Goal: Navigation & Orientation: Find specific page/section

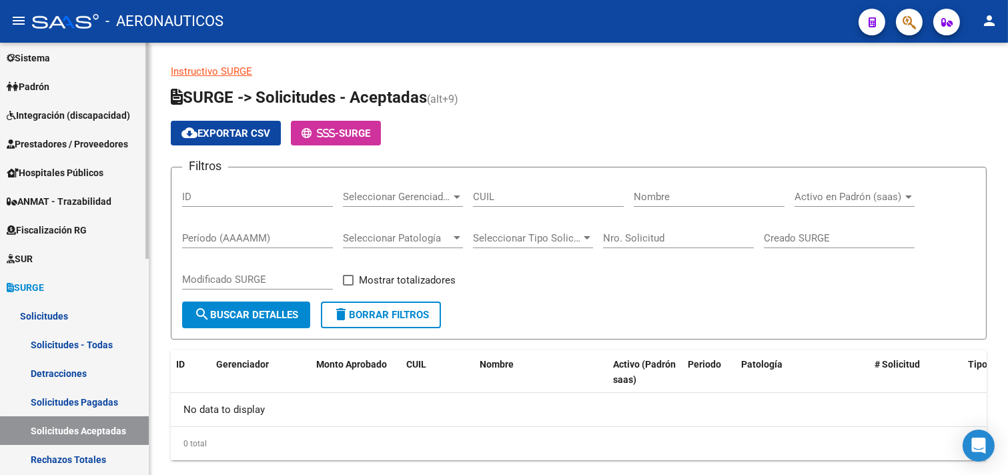
scroll to position [222, 0]
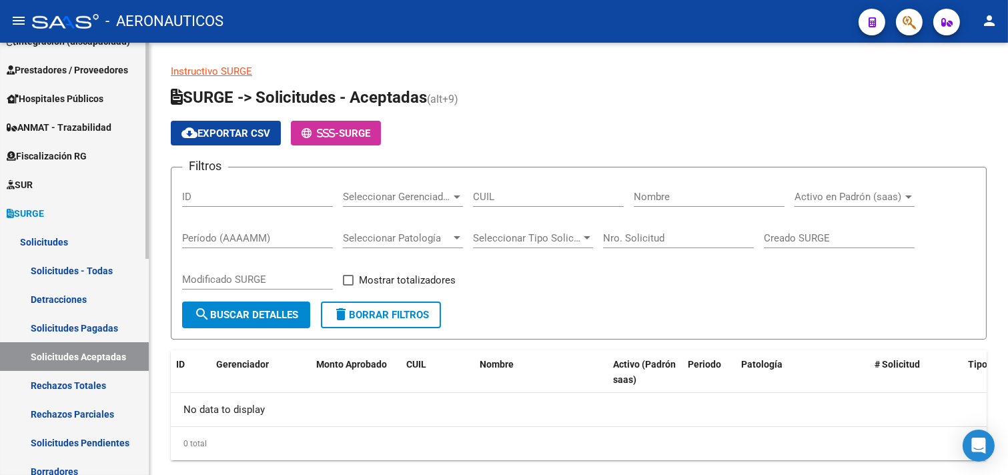
click at [57, 352] on link "Solicitudes Aceptadas" at bounding box center [74, 356] width 149 height 29
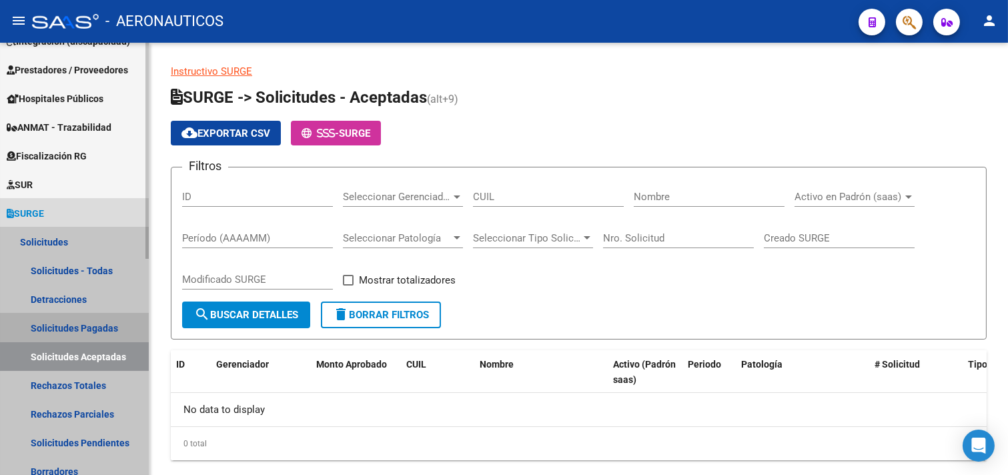
click at [57, 323] on link "Solicitudes Pagadas" at bounding box center [74, 328] width 149 height 29
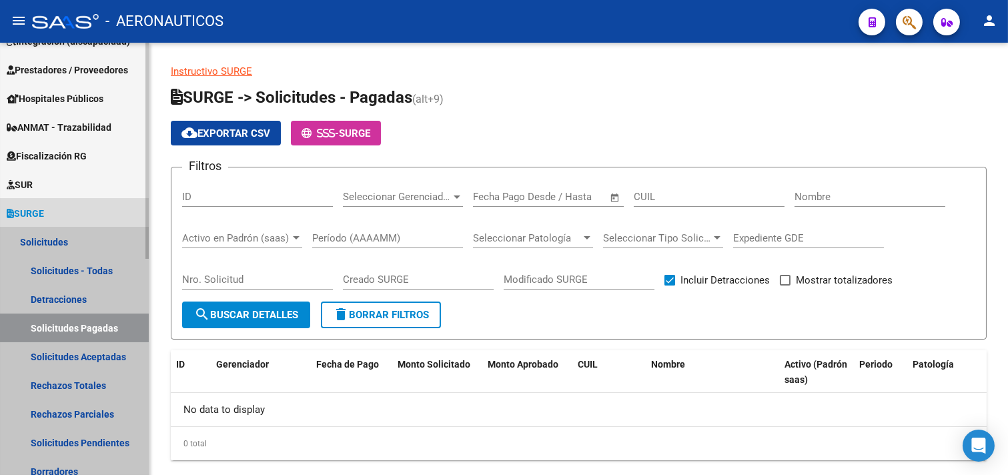
click at [69, 238] on link "Solicitudes" at bounding box center [74, 242] width 149 height 29
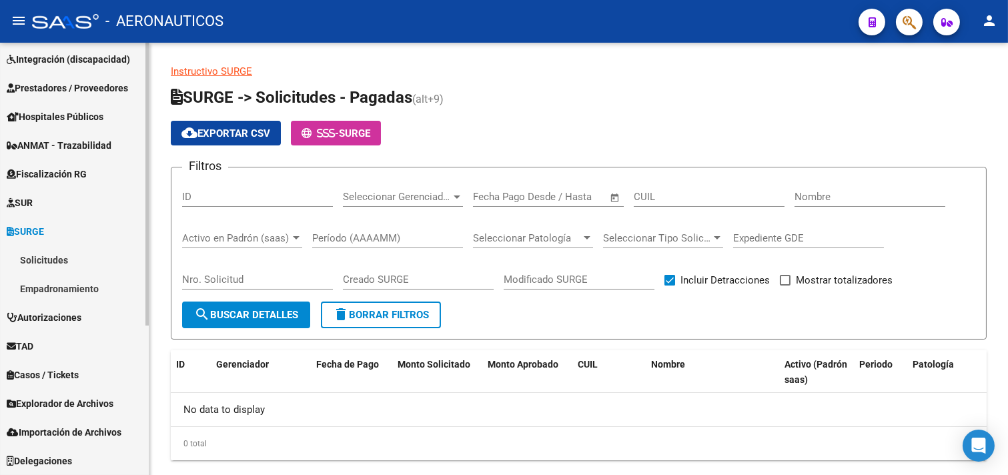
scroll to position [204, 0]
click at [58, 202] on link "SUR" at bounding box center [74, 203] width 149 height 29
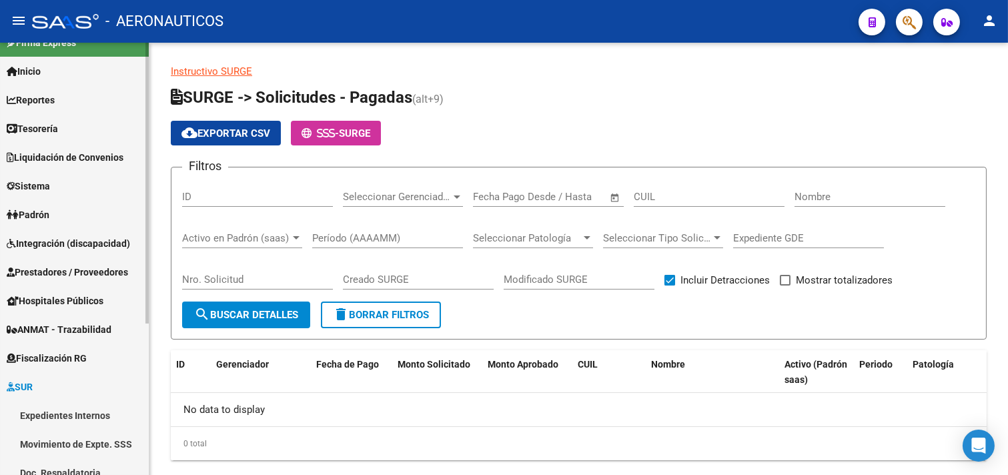
scroll to position [0, 0]
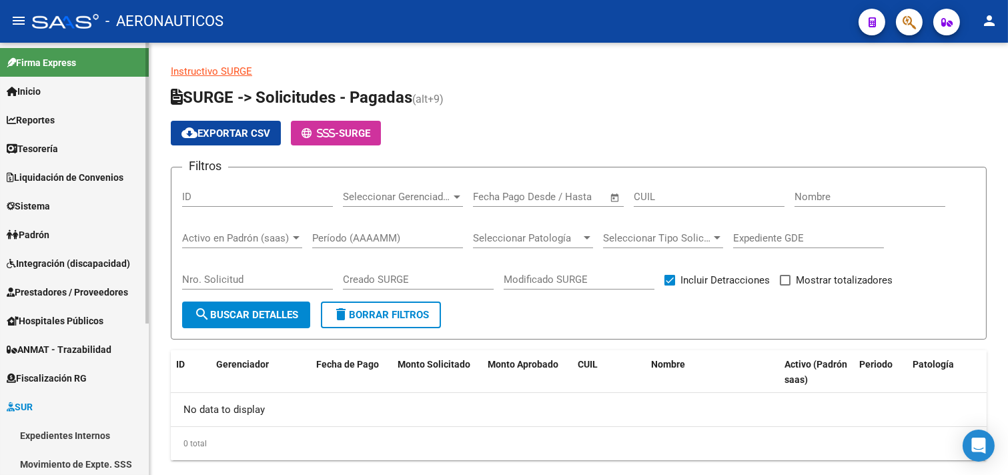
click at [69, 177] on span "Liquidación de Convenios" at bounding box center [65, 177] width 117 height 15
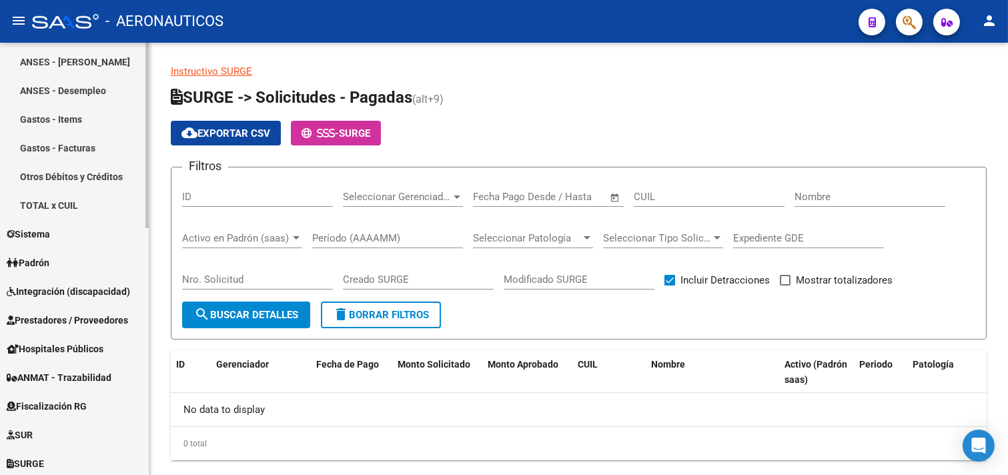
scroll to position [444, 0]
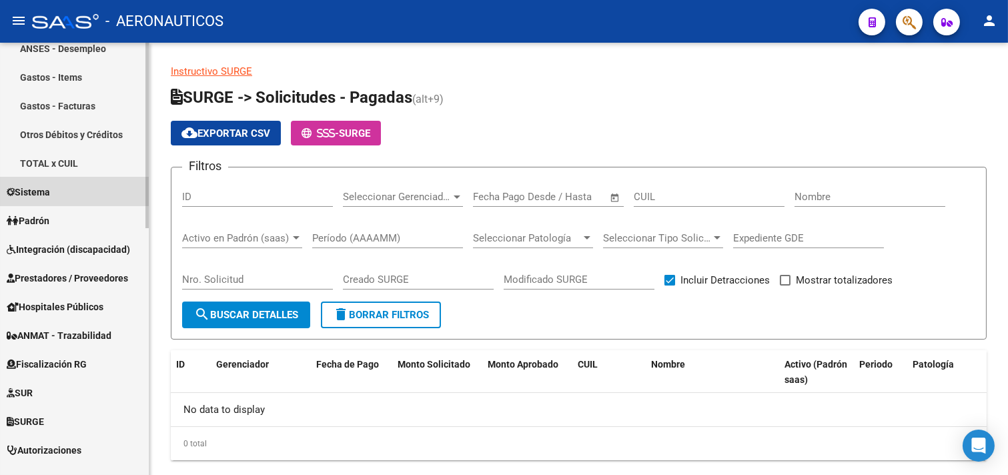
click at [69, 185] on link "Sistema" at bounding box center [74, 191] width 149 height 29
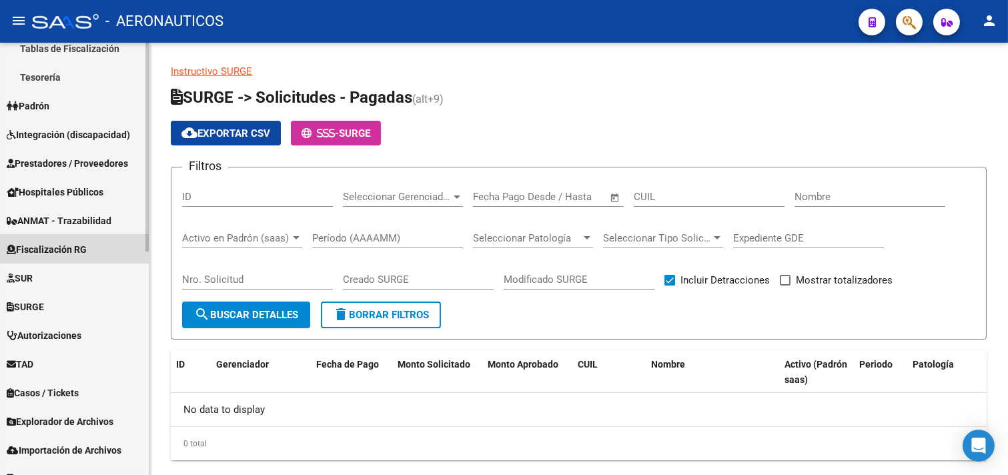
click at [68, 248] on span "Fiscalización RG" at bounding box center [47, 249] width 80 height 15
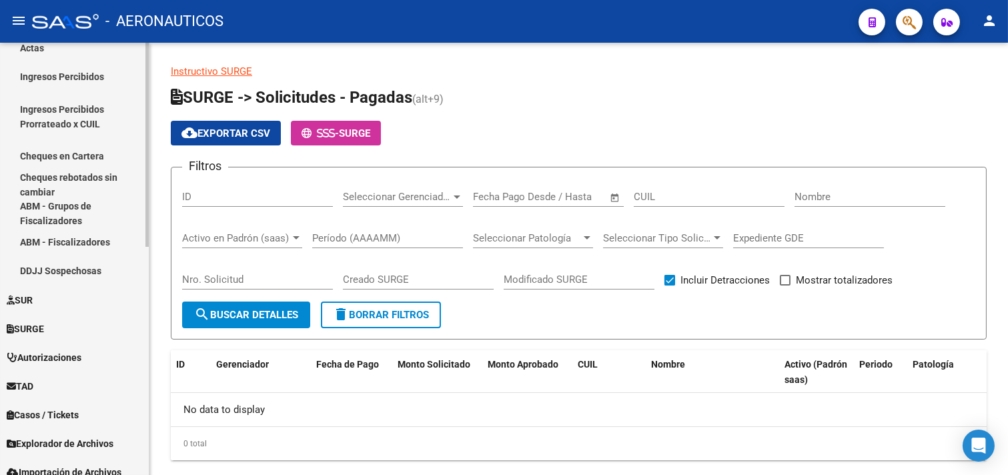
click at [59, 325] on link "SURGE" at bounding box center [74, 328] width 149 height 29
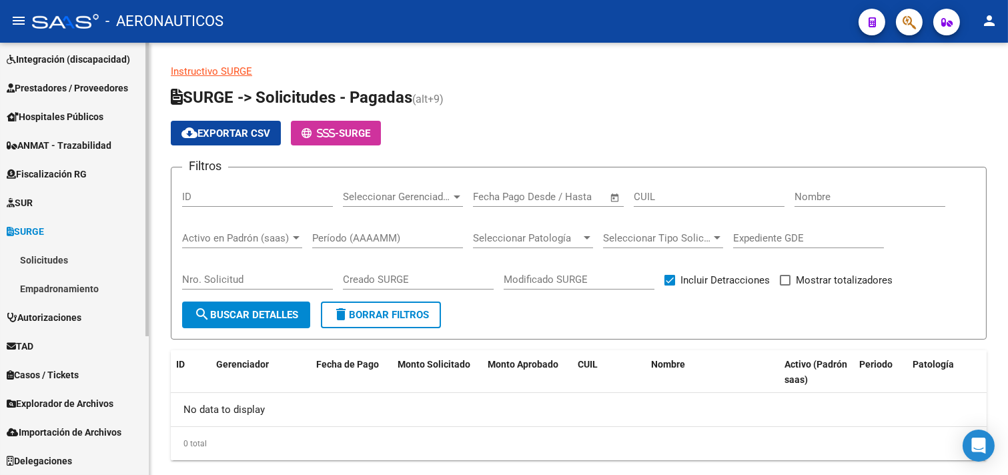
scroll to position [204, 0]
click at [55, 262] on link "Solicitudes" at bounding box center [74, 260] width 149 height 29
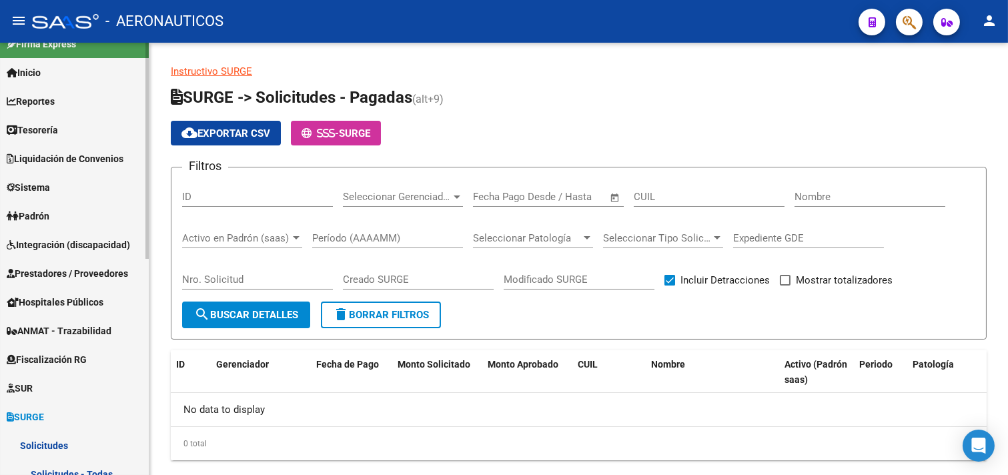
scroll to position [0, 0]
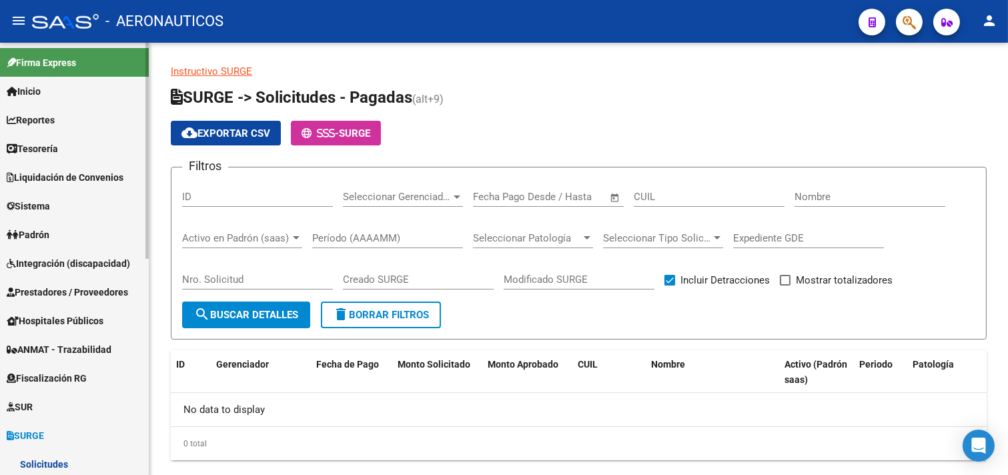
click at [88, 115] on link "Reportes" at bounding box center [74, 119] width 149 height 29
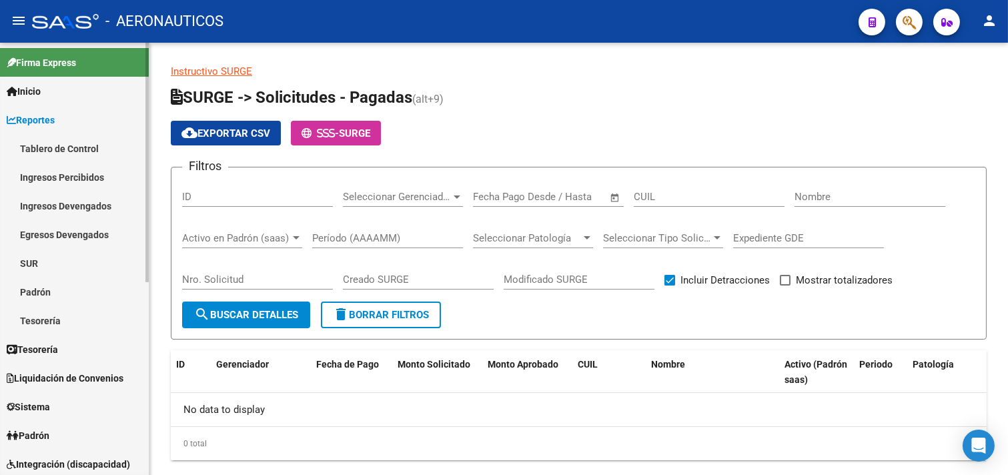
click at [63, 264] on link "SUR" at bounding box center [74, 263] width 149 height 29
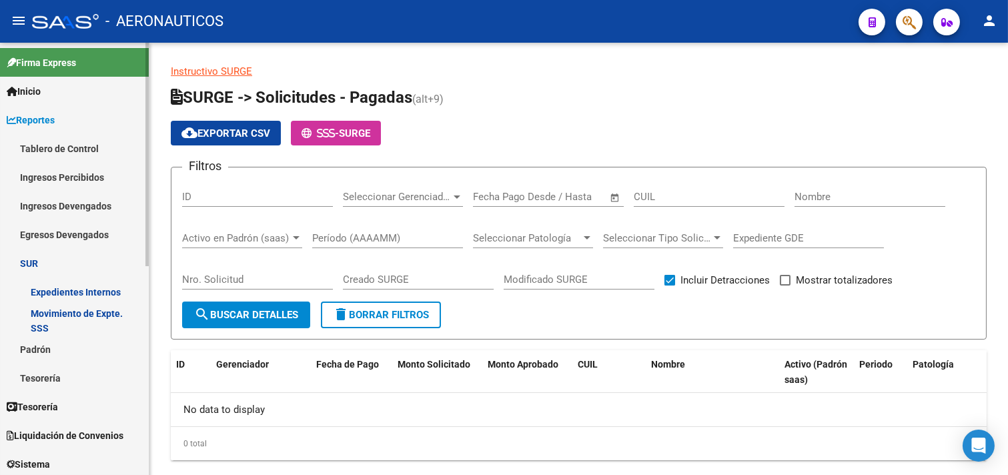
click at [69, 289] on link "Expedientes Internos" at bounding box center [74, 292] width 149 height 29
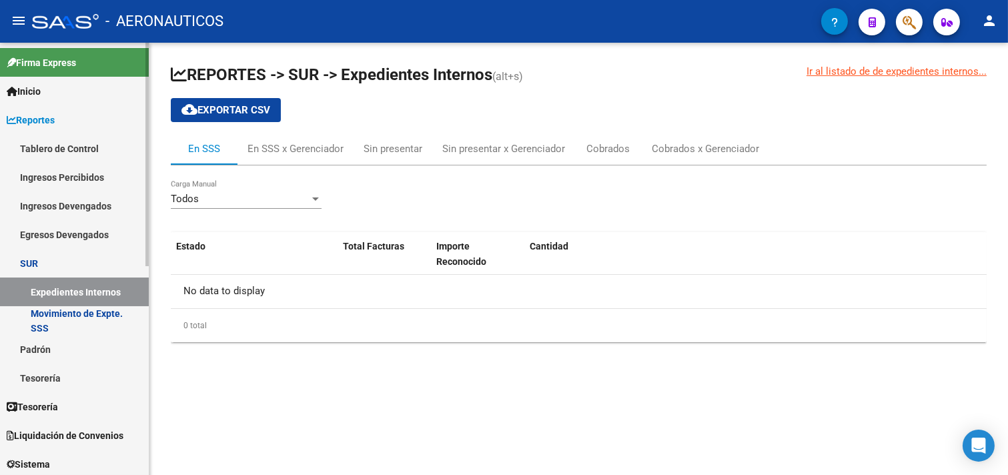
scroll to position [222, 0]
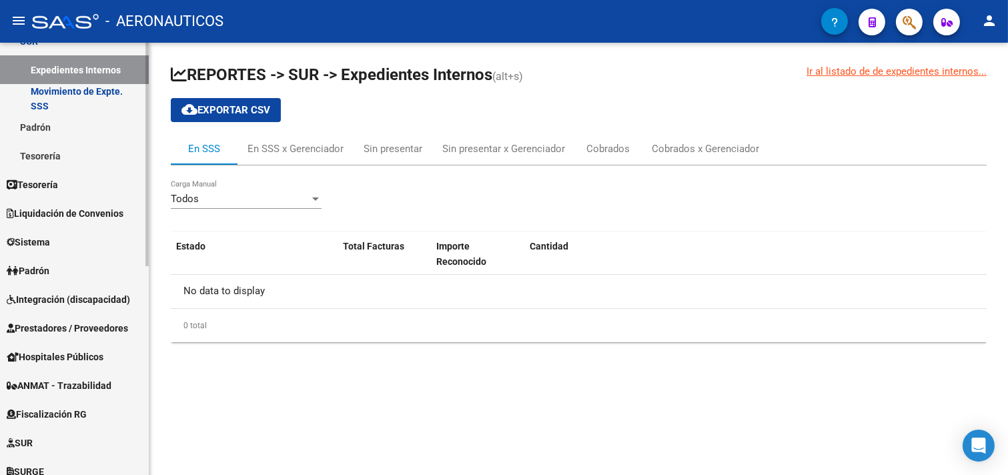
click at [49, 183] on span "Tesorería" at bounding box center [32, 184] width 51 height 15
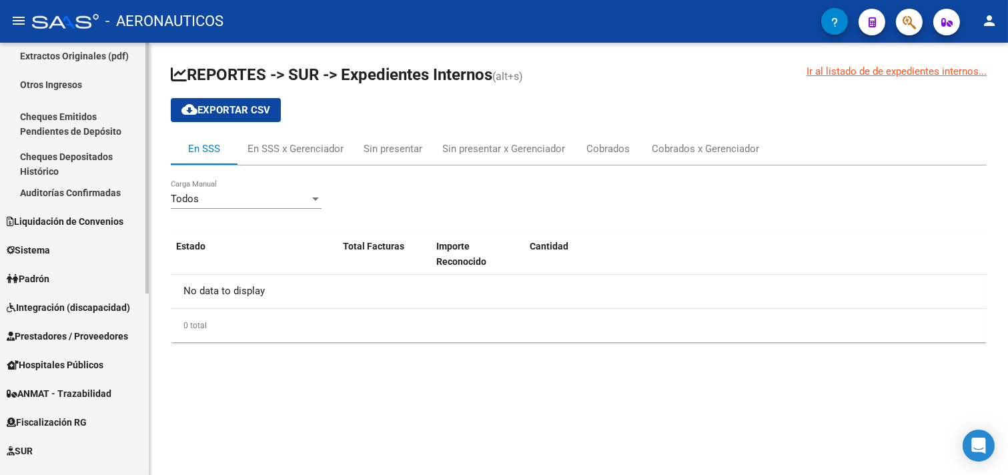
scroll to position [148, 0]
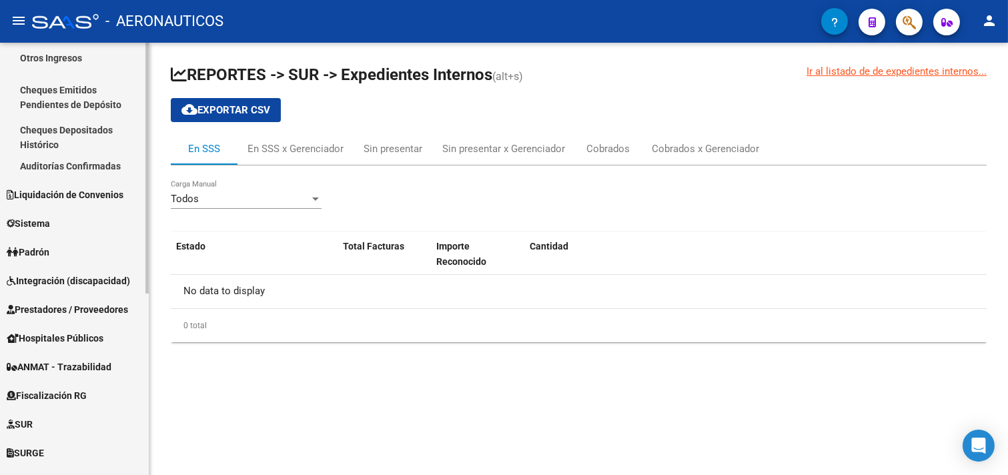
click at [50, 222] on span "Sistema" at bounding box center [28, 223] width 43 height 15
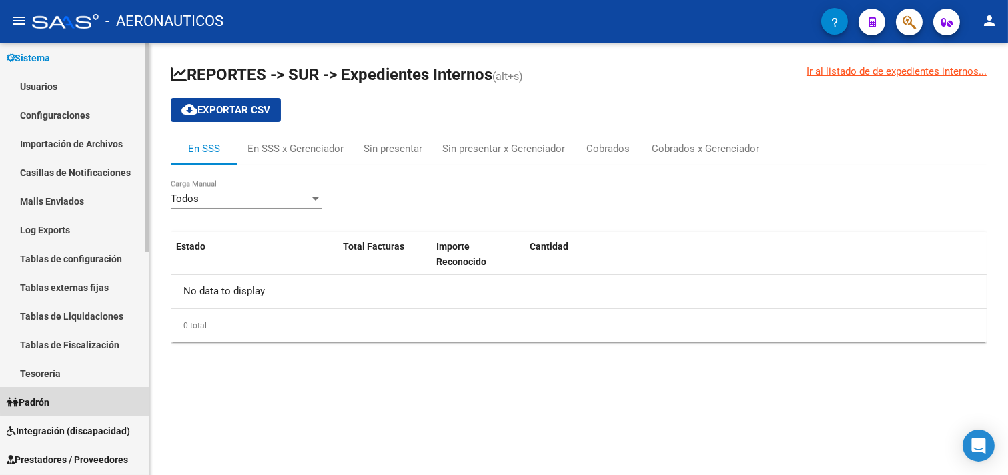
click at [85, 398] on link "Padrón" at bounding box center [74, 402] width 149 height 29
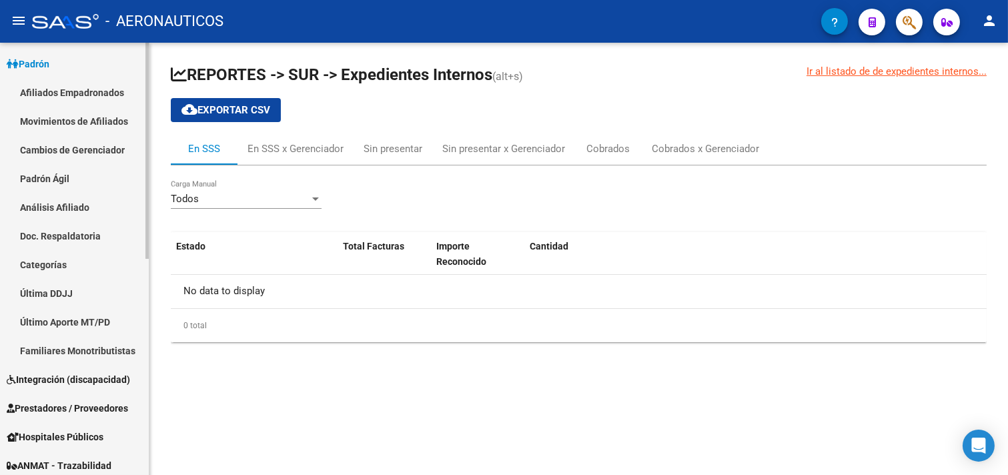
scroll to position [0, 0]
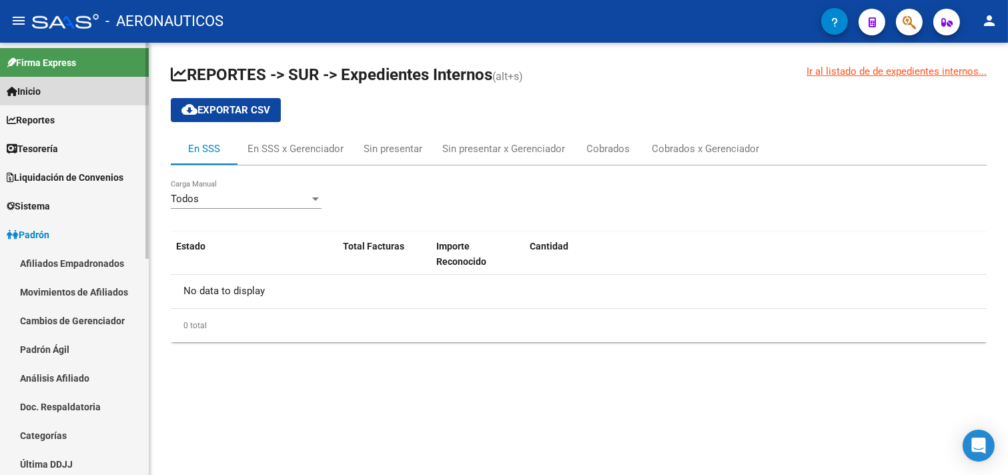
click at [97, 87] on link "Inicio" at bounding box center [74, 91] width 149 height 29
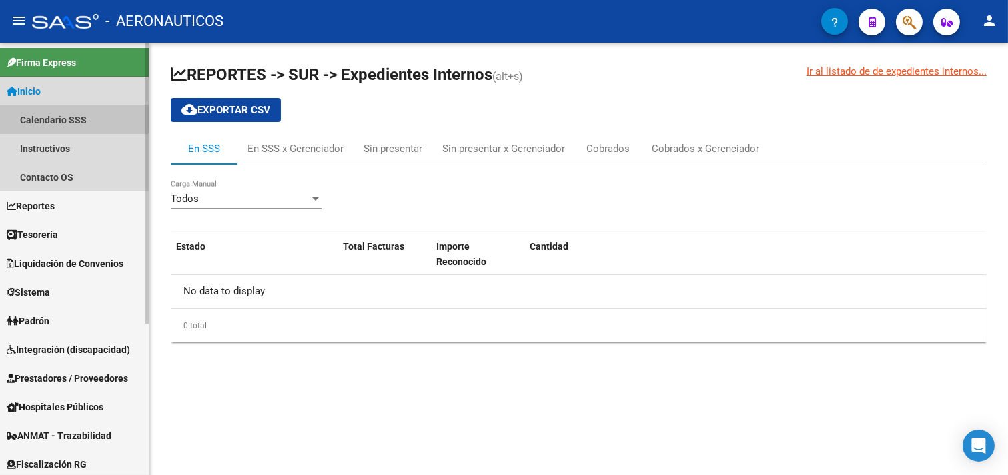
click at [72, 118] on link "Calendario SSS" at bounding box center [74, 119] width 149 height 29
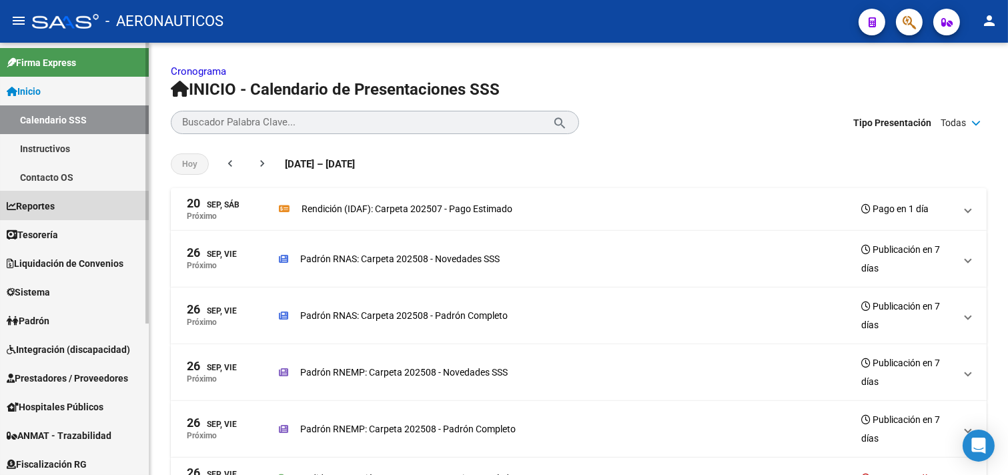
click at [45, 208] on span "Reportes" at bounding box center [31, 206] width 48 height 15
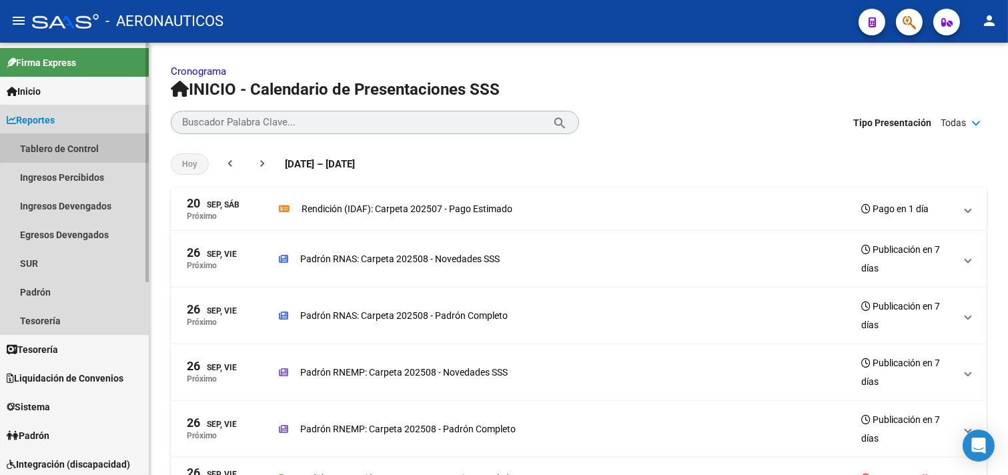
click at [55, 150] on link "Tablero de Control" at bounding box center [74, 148] width 149 height 29
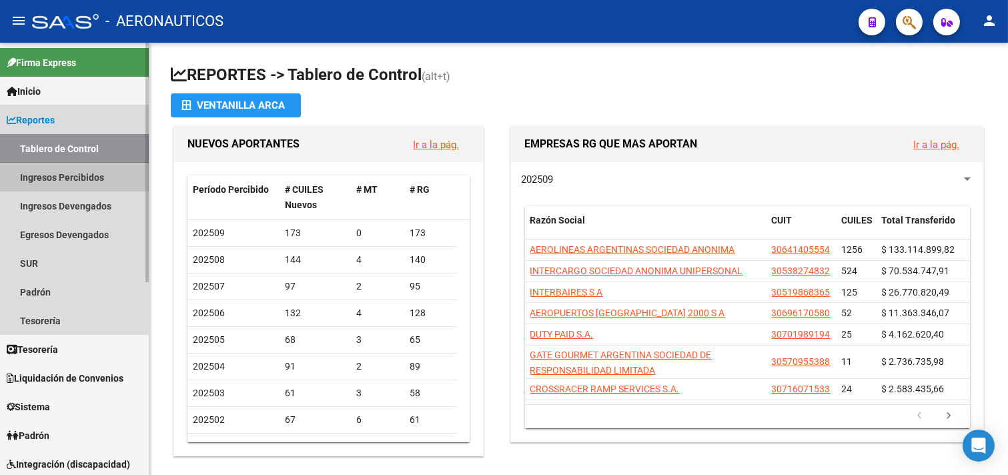
click at [54, 178] on link "Ingresos Percibidos" at bounding box center [74, 177] width 149 height 29
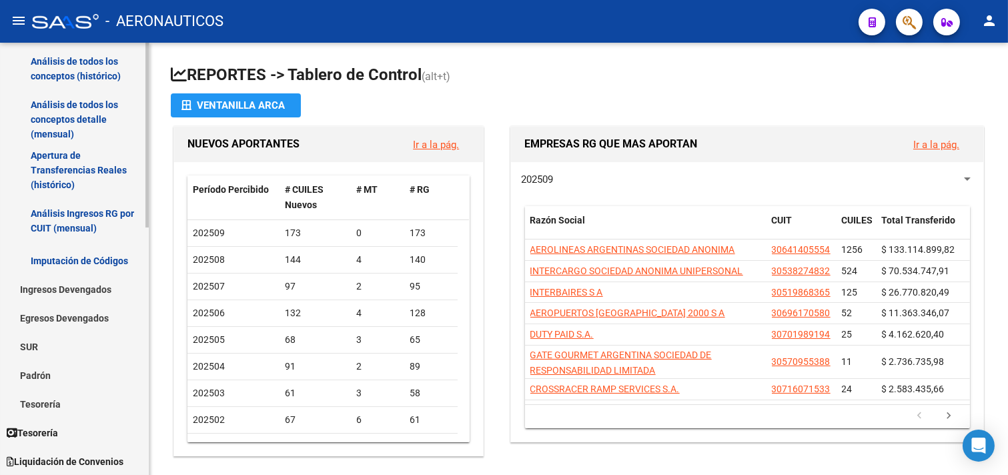
scroll to position [222, 0]
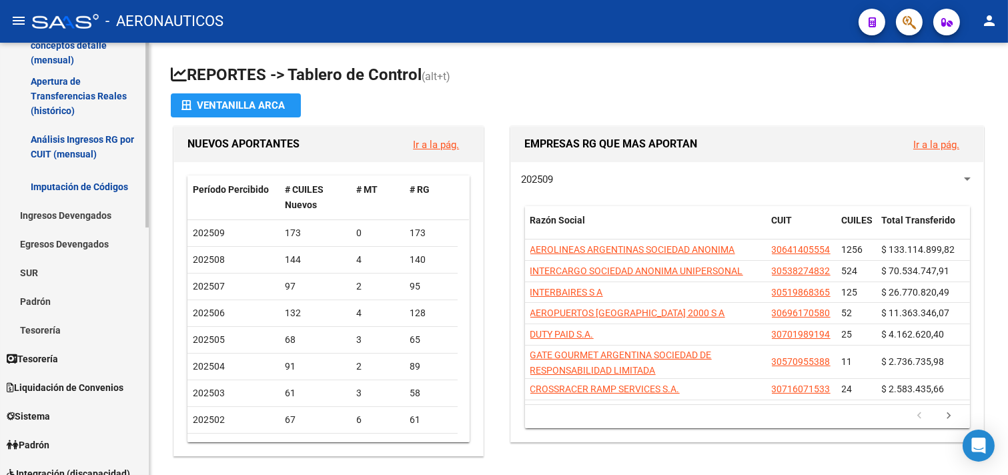
click at [39, 274] on link "SUR" at bounding box center [74, 272] width 149 height 29
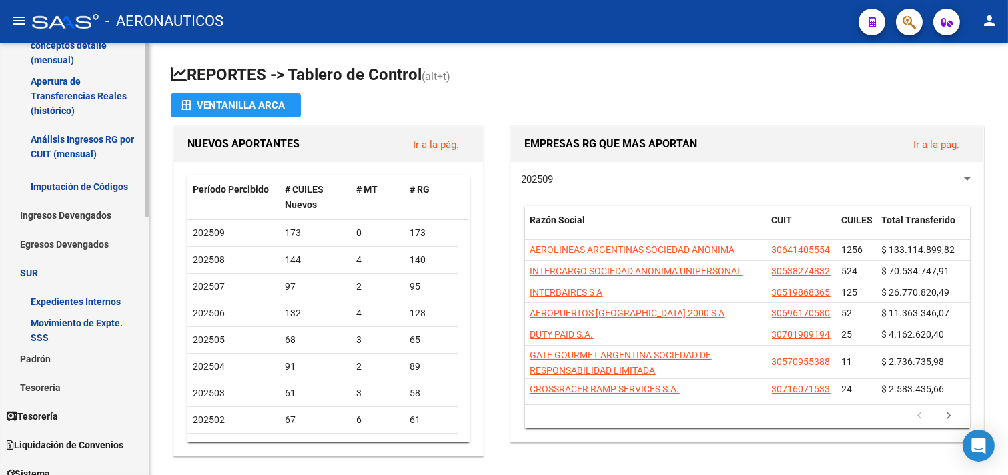
scroll to position [296, 0]
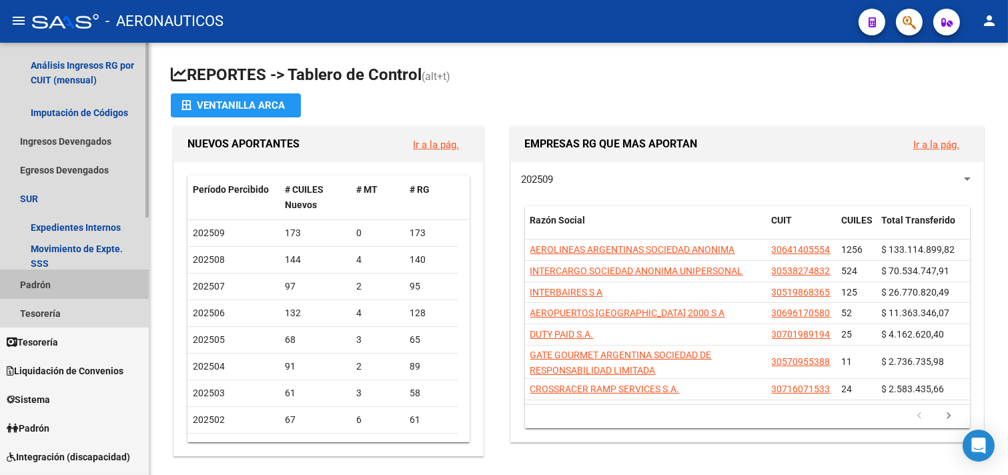
click at [60, 288] on link "Padrón" at bounding box center [74, 284] width 149 height 29
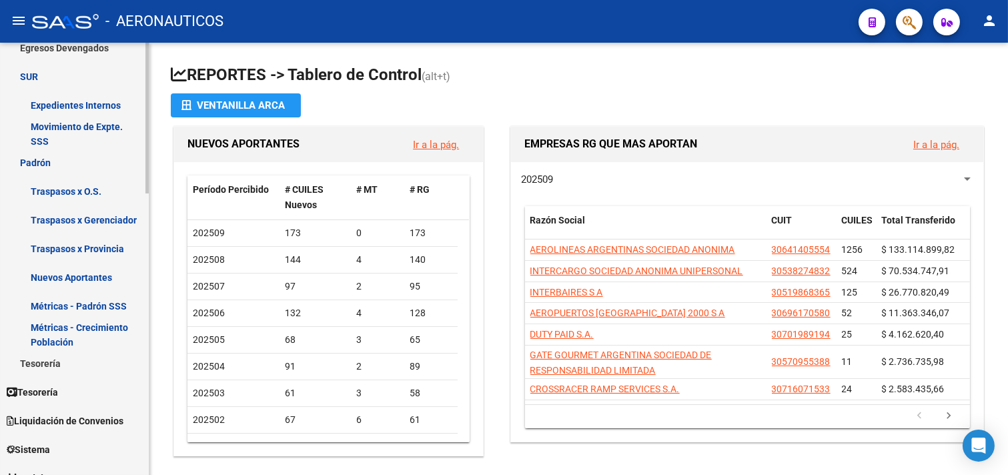
scroll to position [444, 0]
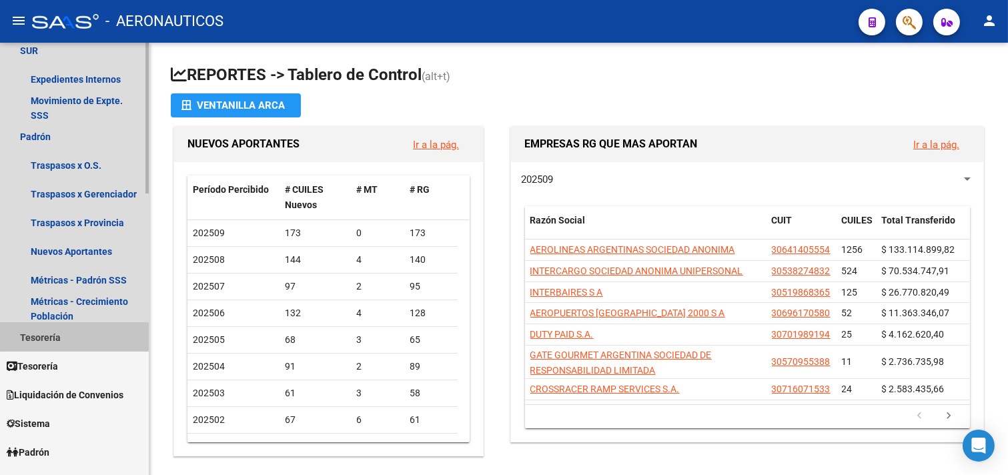
click at [54, 334] on link "Tesorería" at bounding box center [74, 337] width 149 height 29
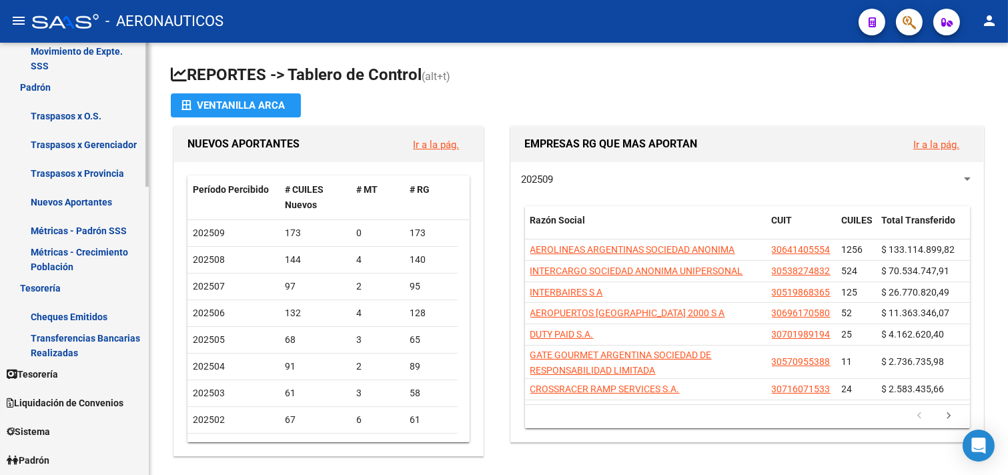
scroll to position [518, 0]
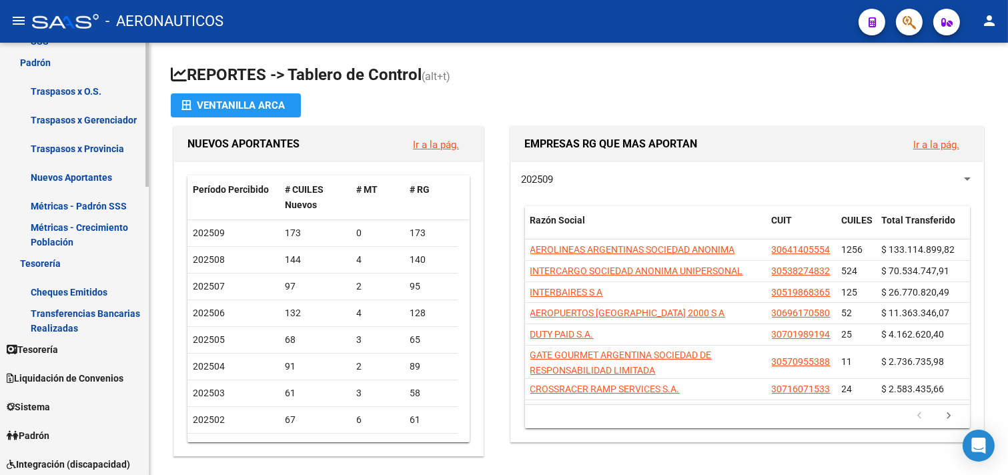
click at [58, 348] on span "Tesorería" at bounding box center [32, 349] width 51 height 15
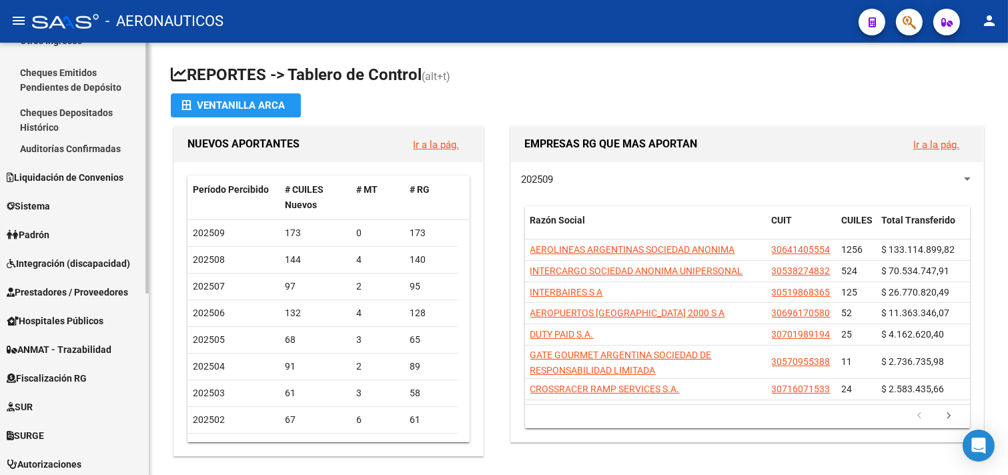
scroll to position [163, 0]
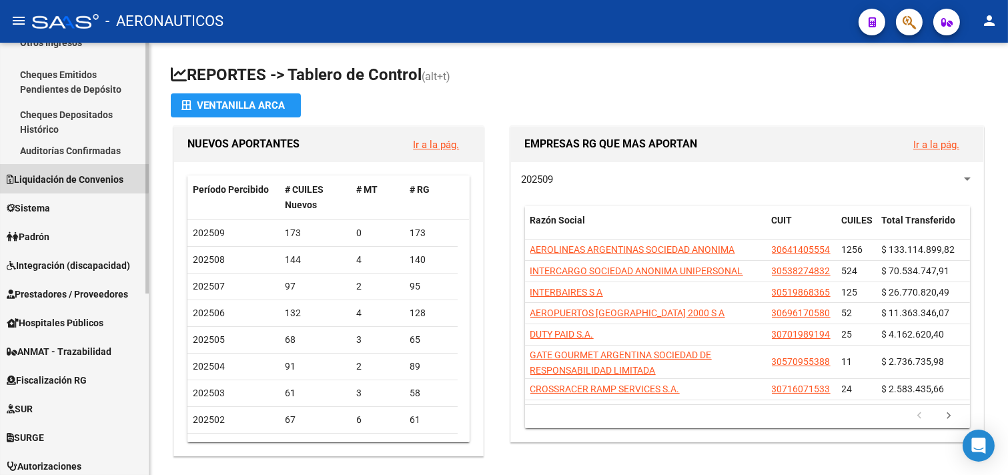
click at [68, 177] on span "Liquidación de Convenios" at bounding box center [65, 179] width 117 height 15
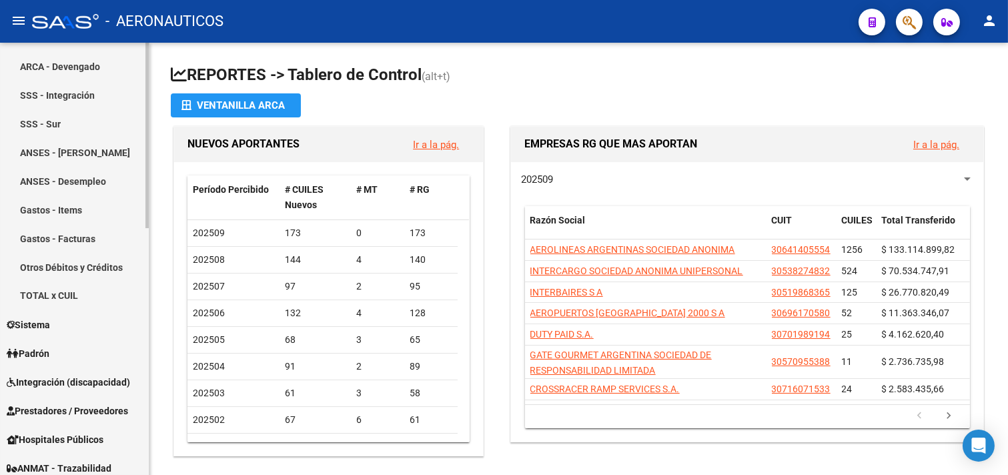
scroll to position [386, 0]
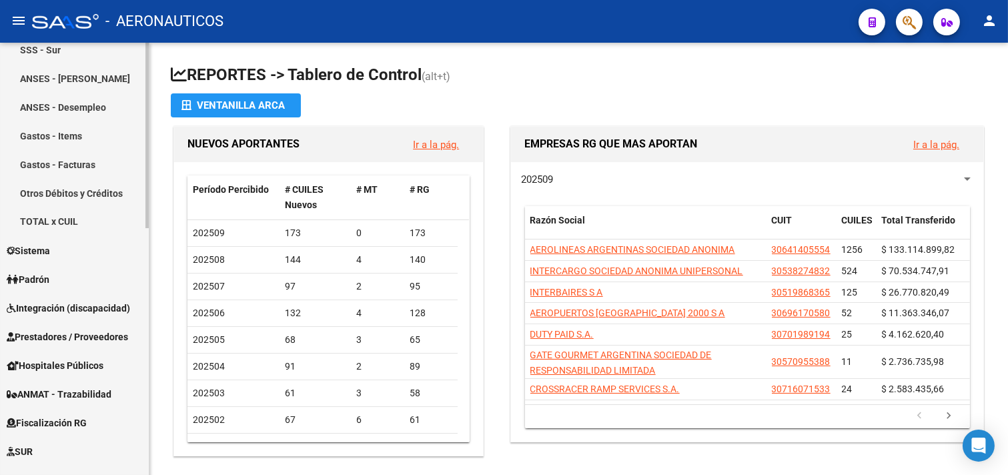
click at [45, 242] on link "Sistema" at bounding box center [74, 250] width 149 height 29
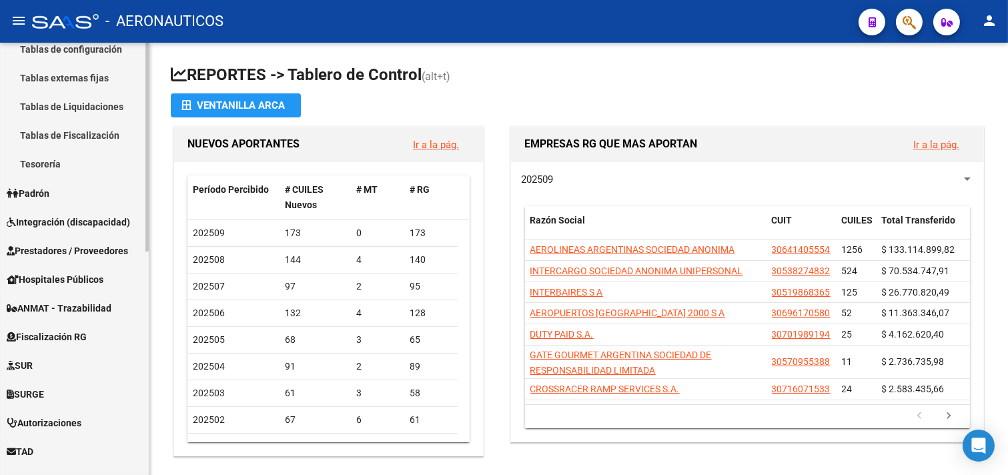
scroll to position [370, 0]
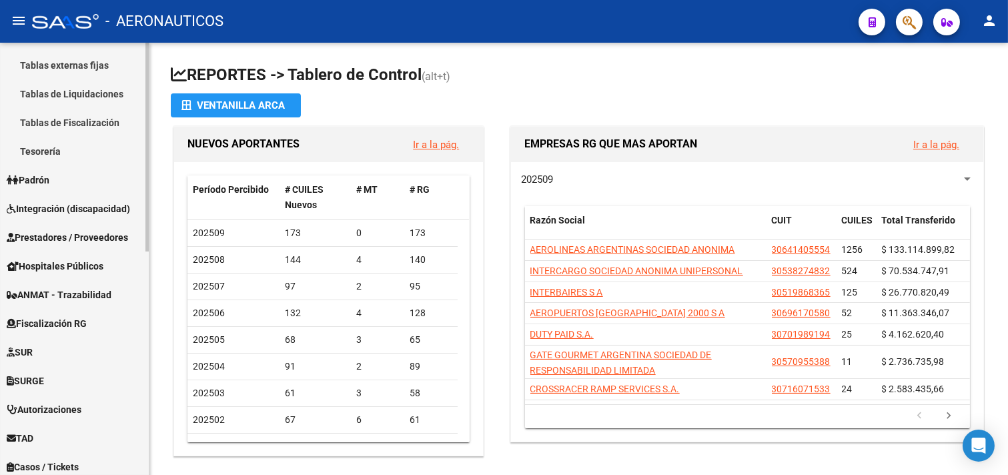
click at [34, 204] on span "Integración (discapacidad)" at bounding box center [68, 209] width 123 height 15
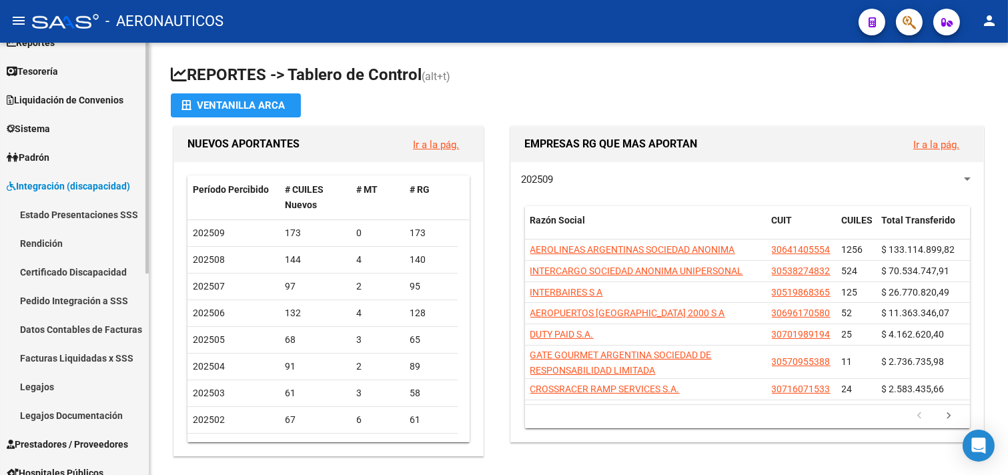
scroll to position [74, 0]
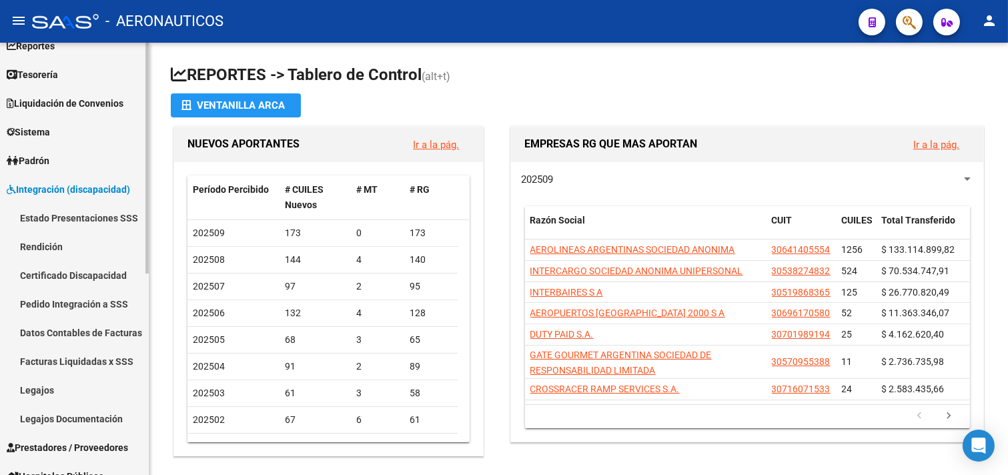
click at [56, 250] on link "Rendición" at bounding box center [74, 246] width 149 height 29
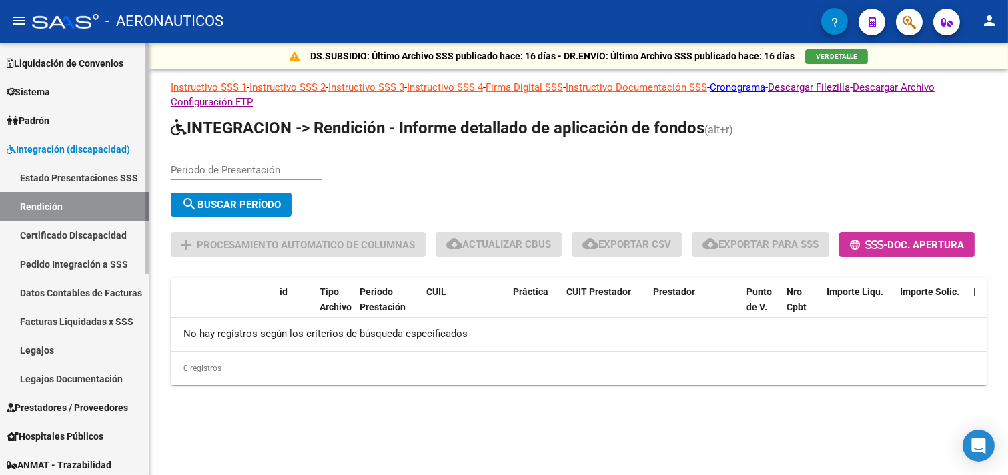
scroll to position [148, 0]
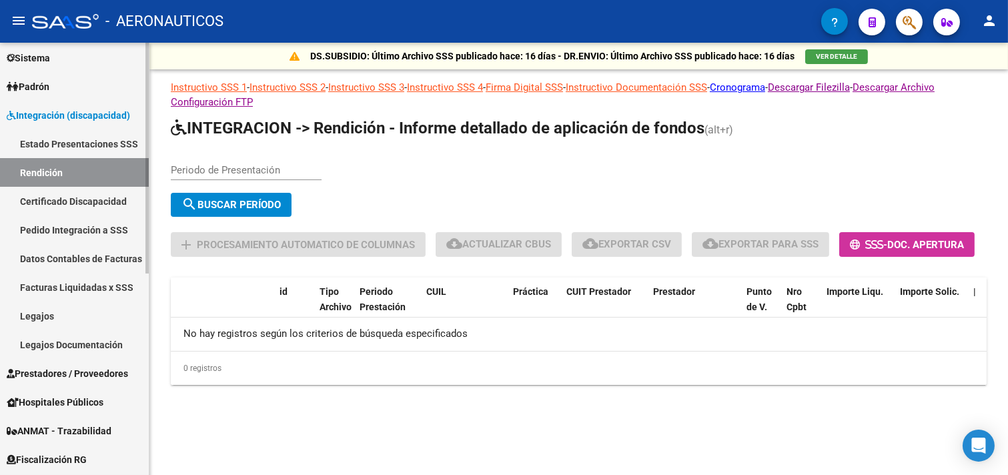
click at [61, 143] on link "Estado Presentaciones SSS" at bounding box center [74, 143] width 149 height 29
